Goal: Task Accomplishment & Management: Use online tool/utility

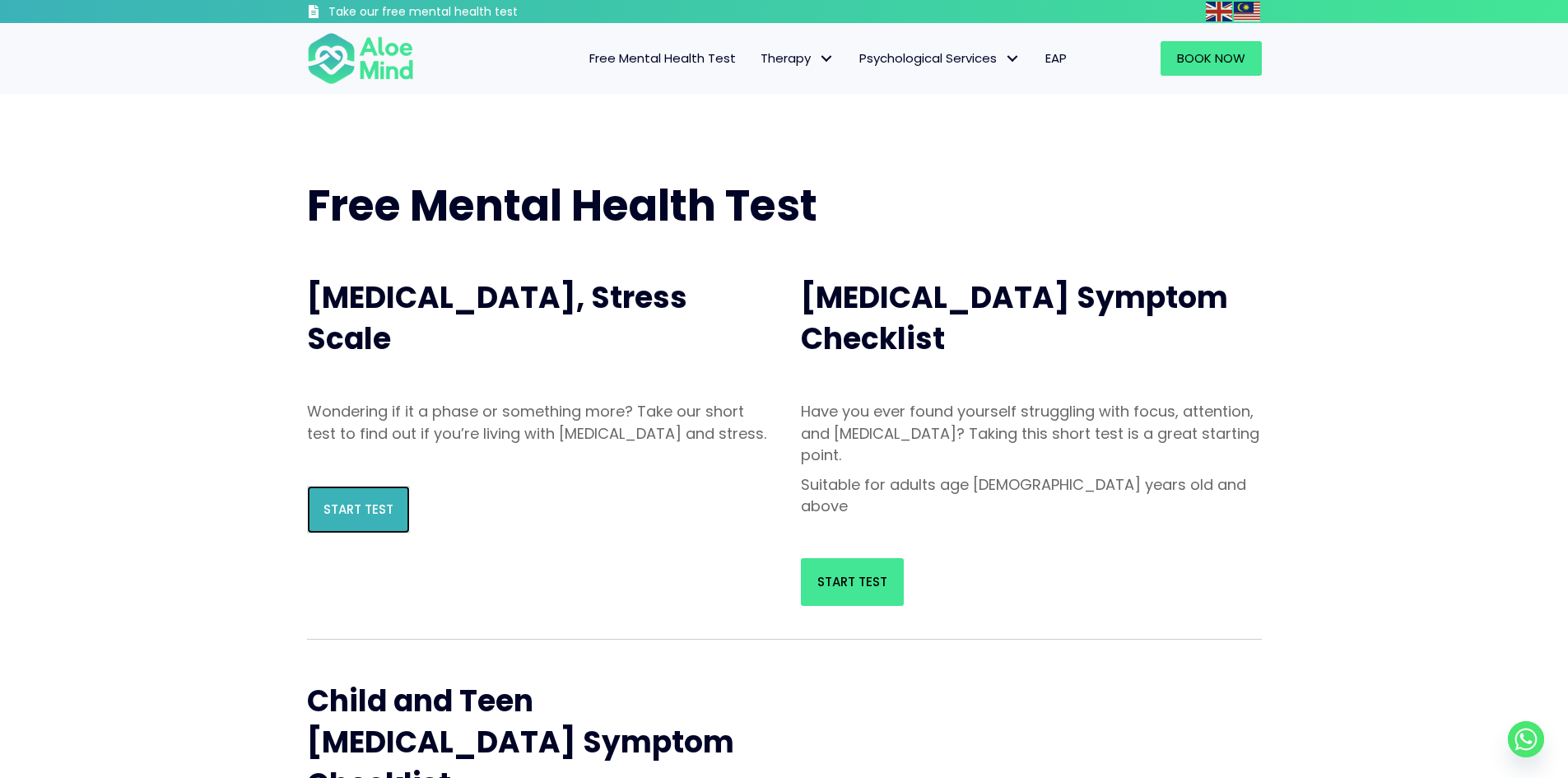
click at [377, 518] on span "Start Test" at bounding box center [358, 509] width 70 height 18
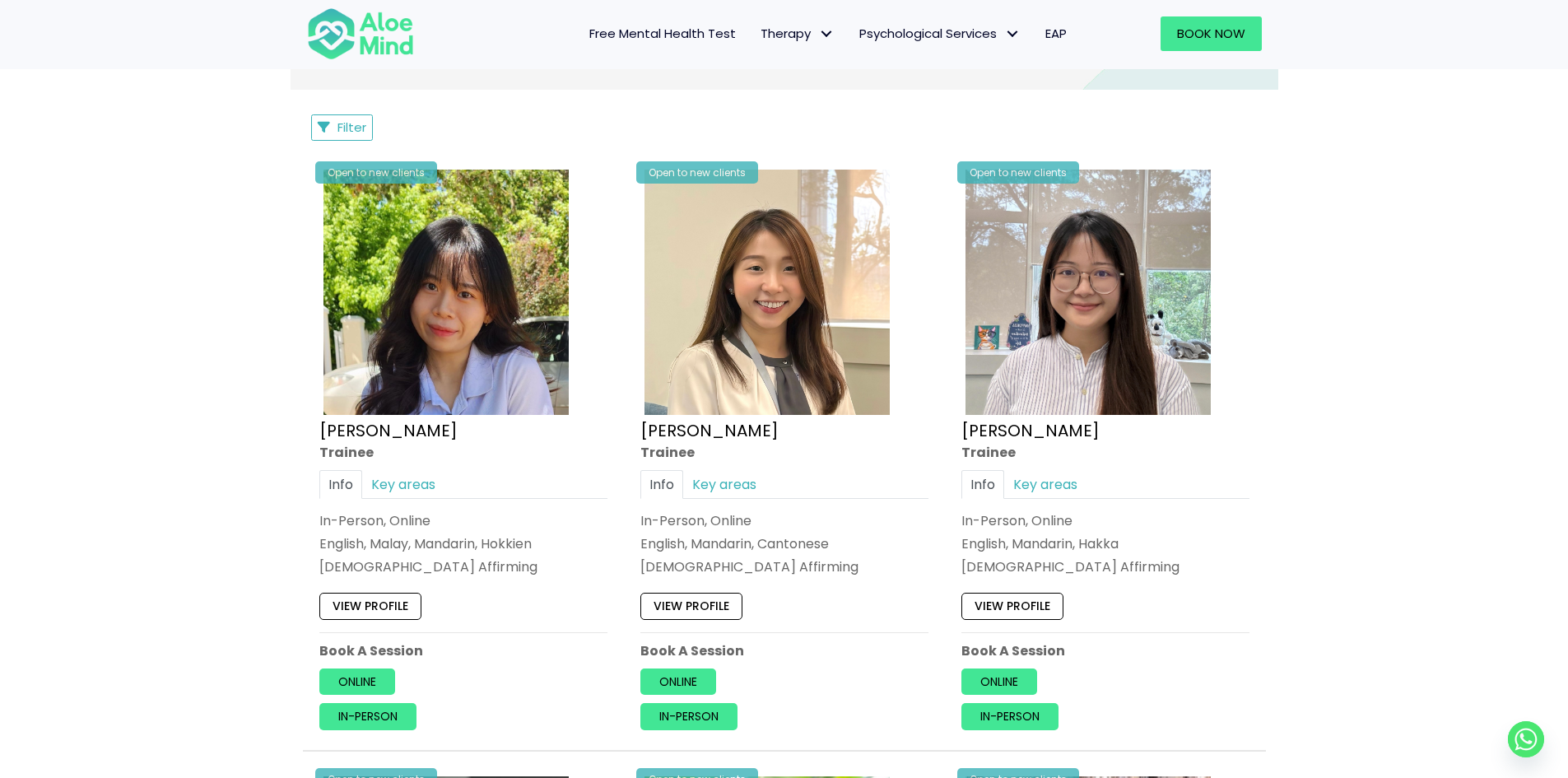
scroll to position [1235, 0]
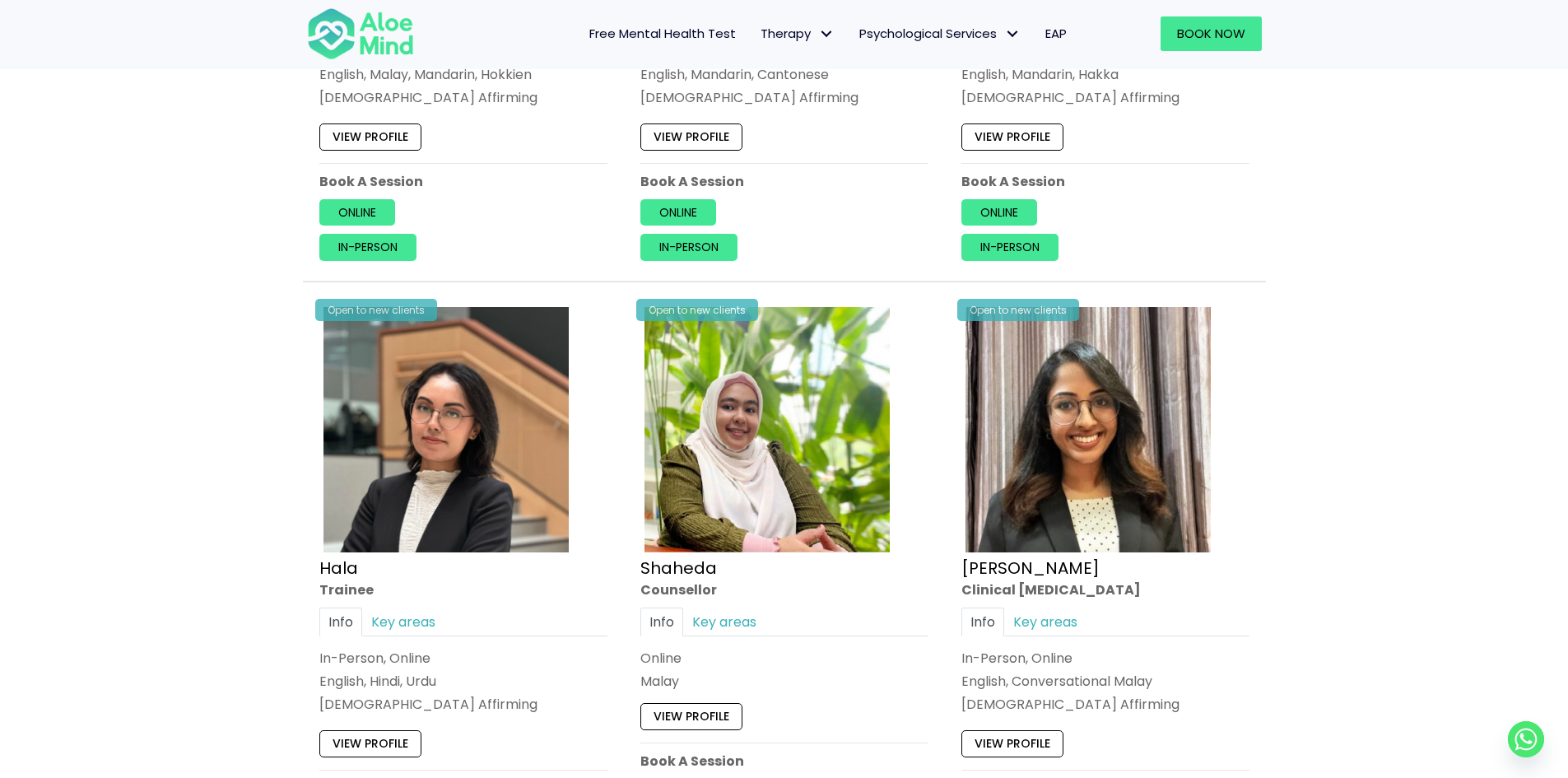
click at [607, 410] on div "Open to new clients [PERSON_NAME] Info Key areas In-Person, Online English, Hin…" at bounding box center [463, 584] width 313 height 589
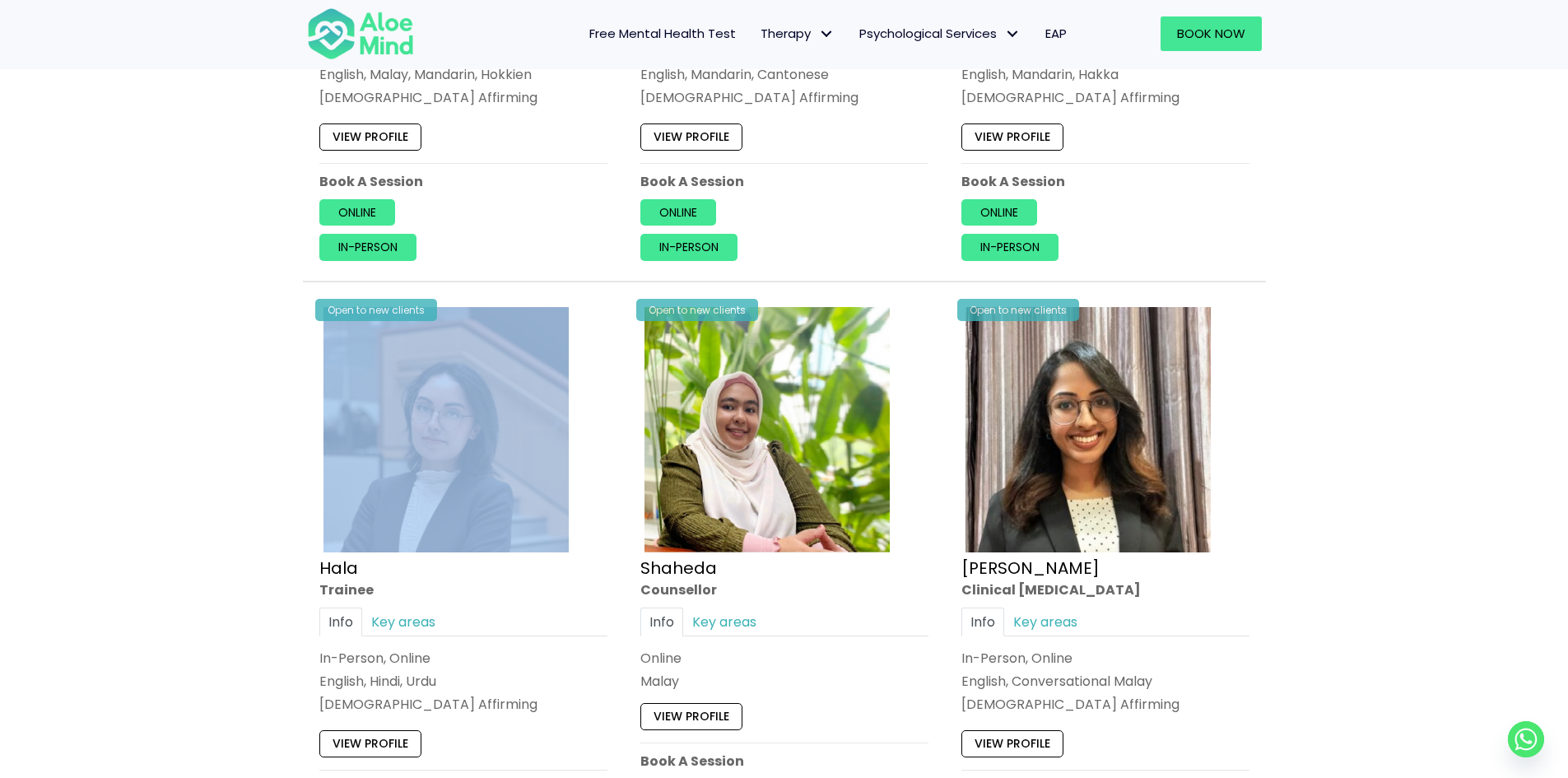
click at [607, 410] on div "Open to new clients [PERSON_NAME] Info Key areas In-Person, Online English, Hin…" at bounding box center [463, 584] width 313 height 589
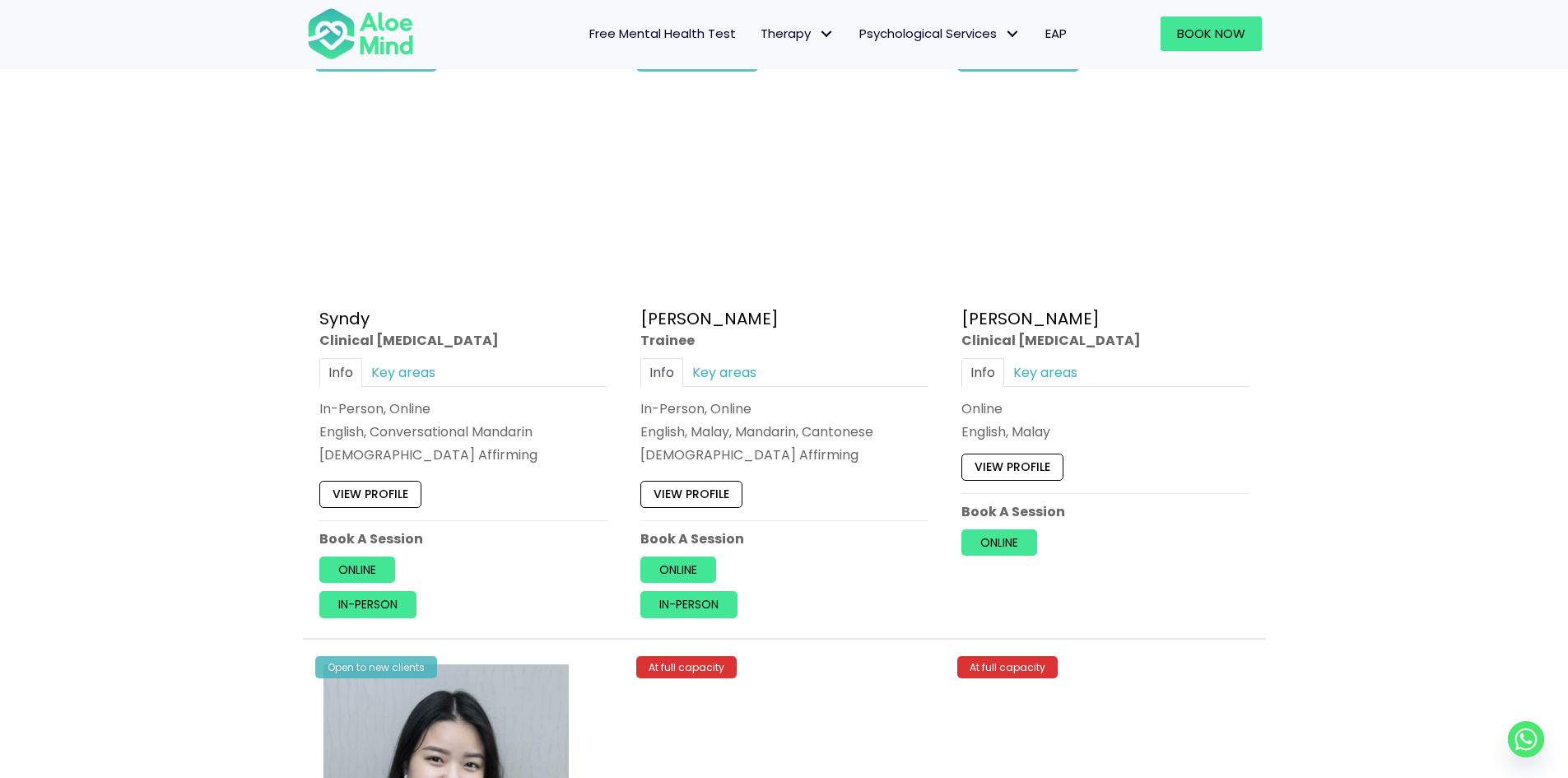
scroll to position [5267, 0]
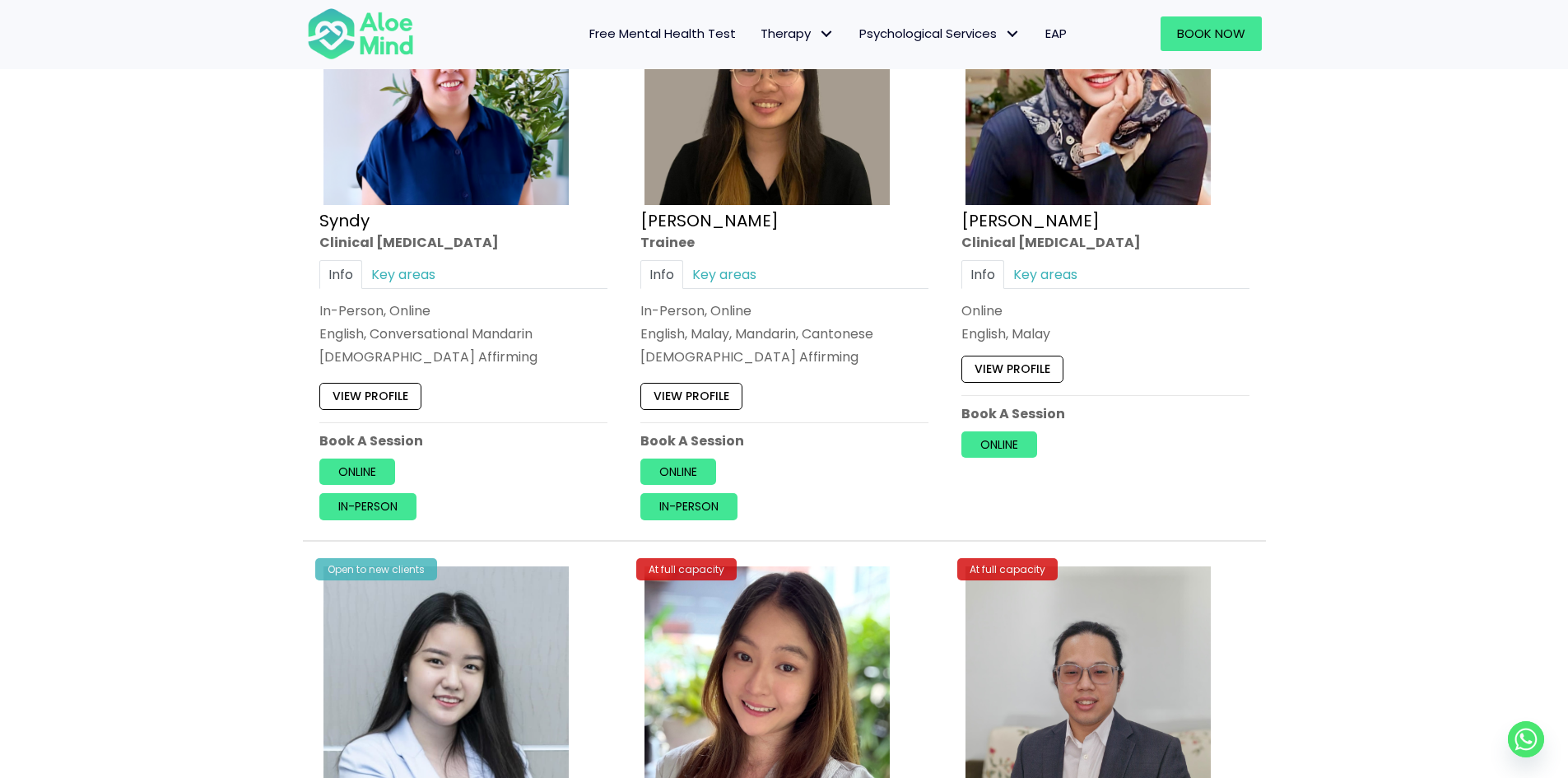
click at [996, 255] on div "Open to new clients [PERSON_NAME] Clinical [MEDICAL_DATA] Info Key areas Online…" at bounding box center [1104, 206] width 313 height 527
click at [1030, 287] on link "Key areas" at bounding box center [1045, 275] width 83 height 29
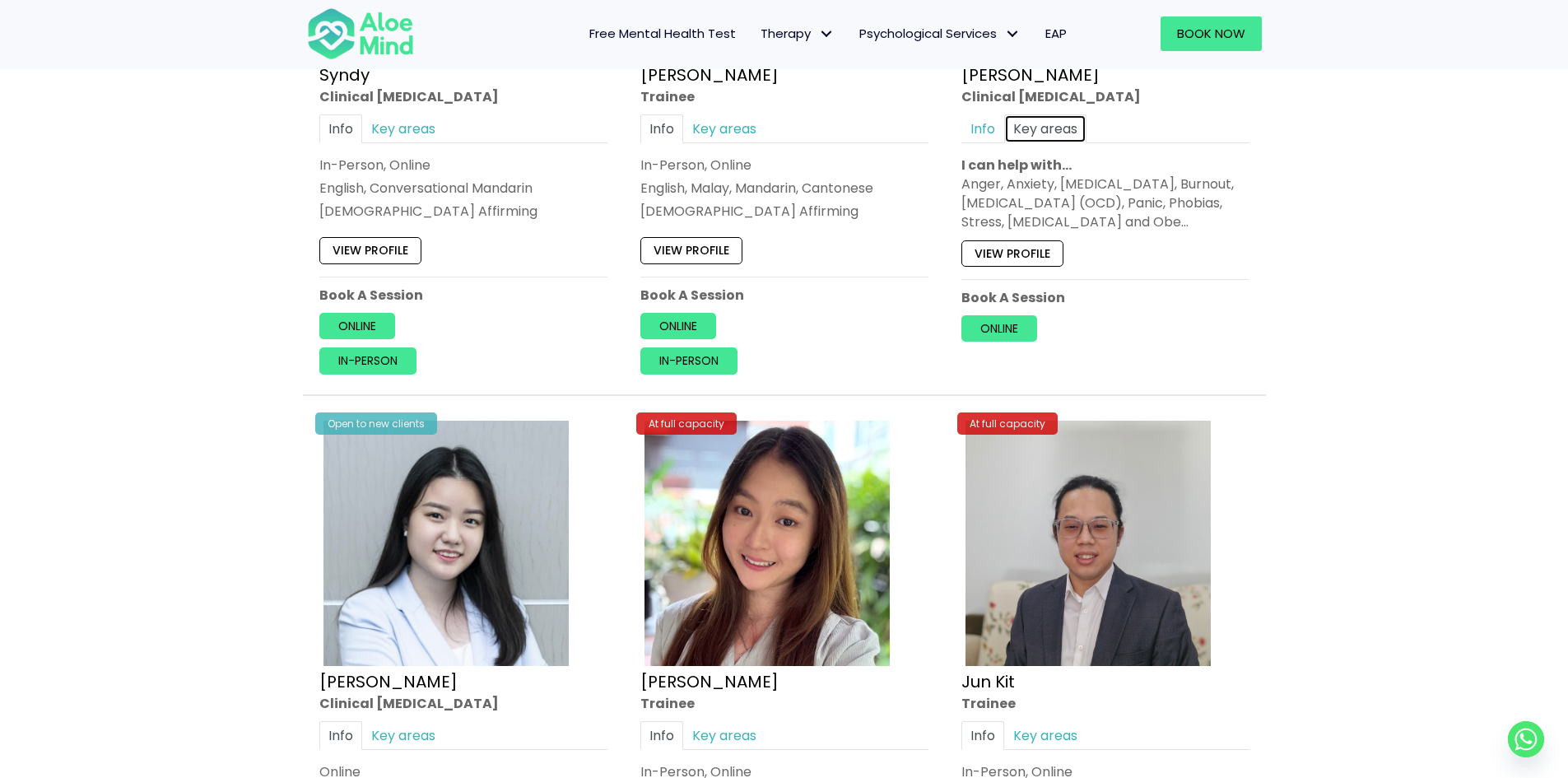
scroll to position [5431, 0]
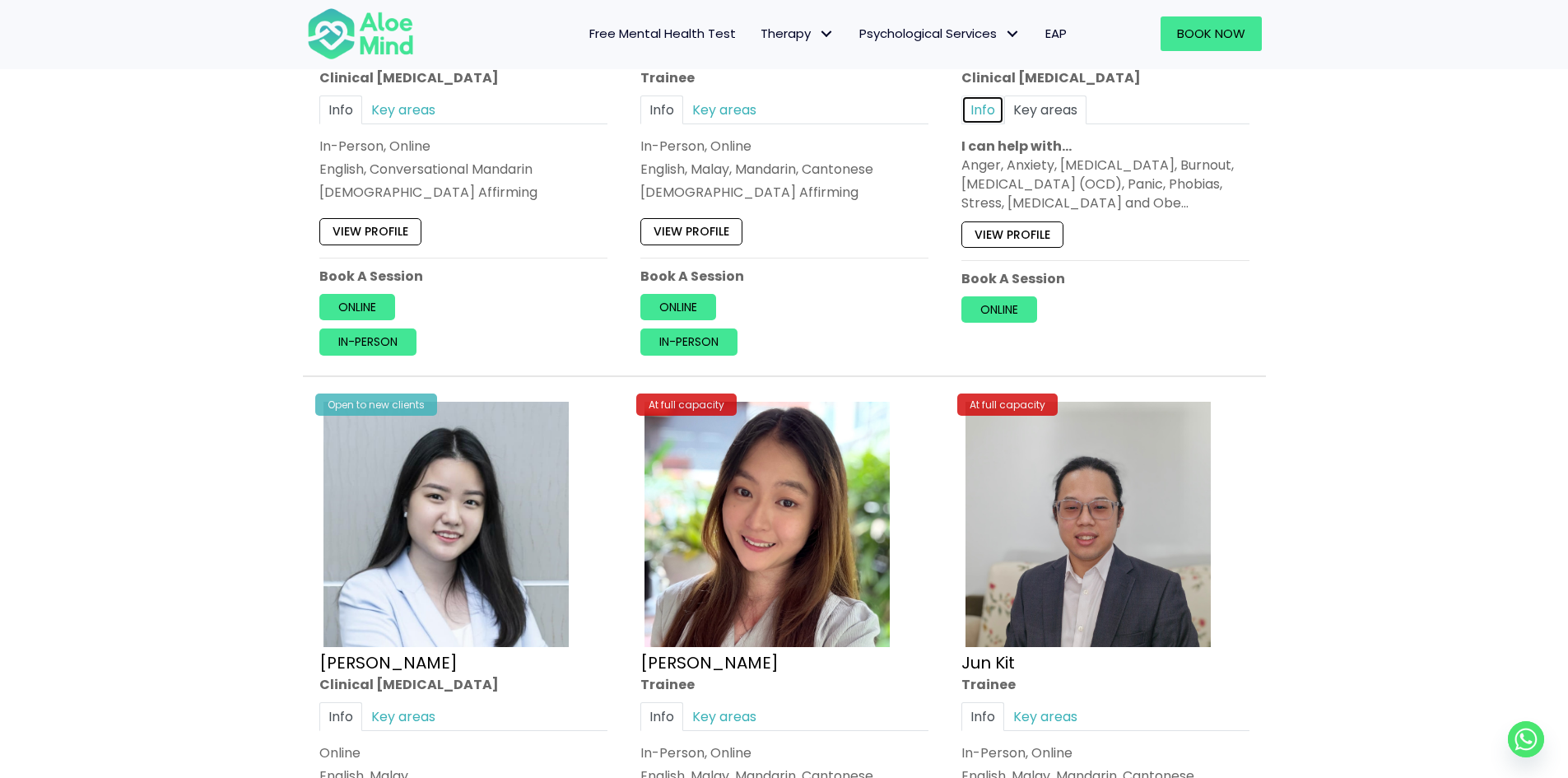
click at [970, 99] on link "Info" at bounding box center [983, 110] width 43 height 29
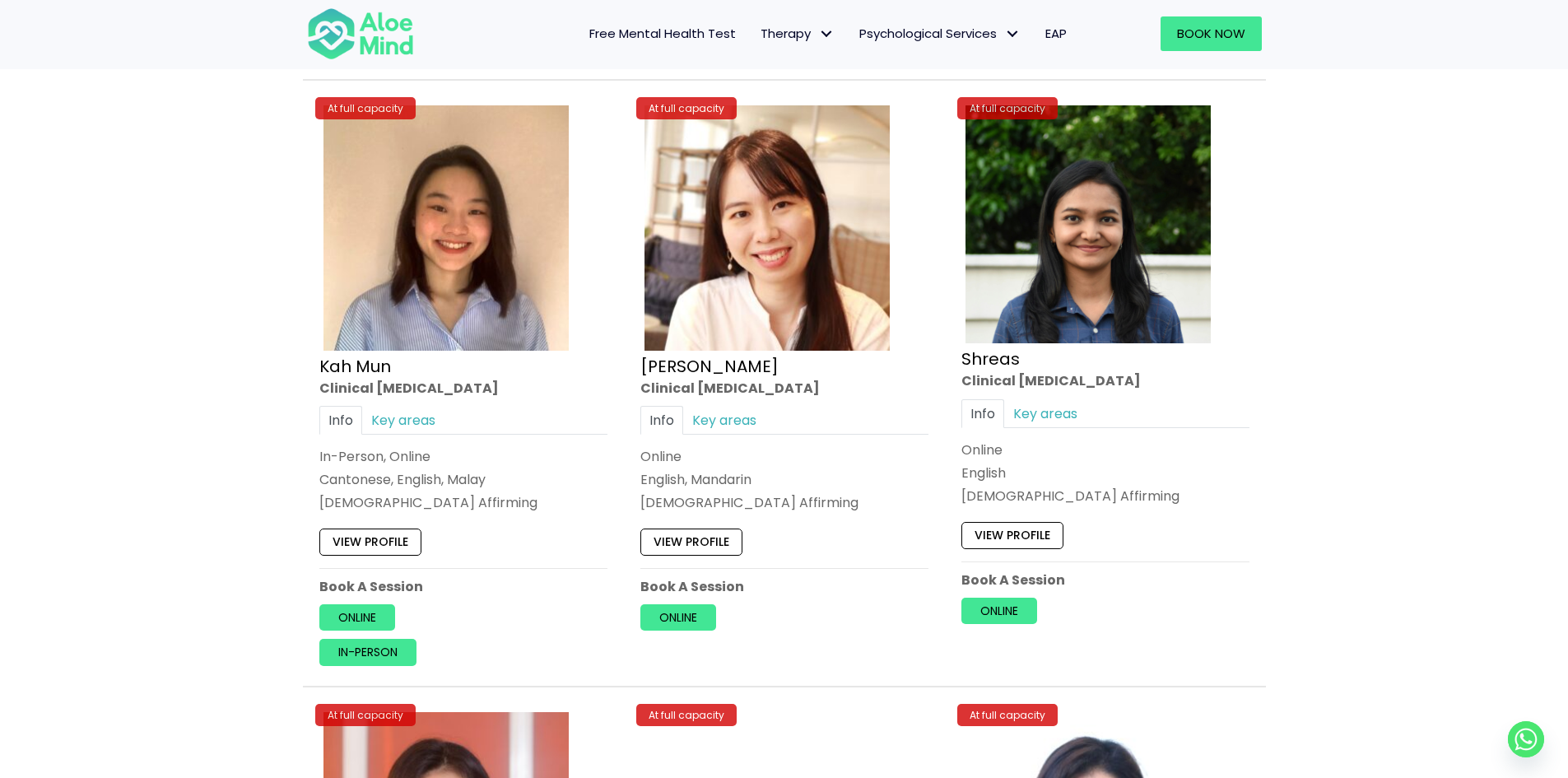
scroll to position [6502, 0]
